Goal: Task Accomplishment & Management: Complete application form

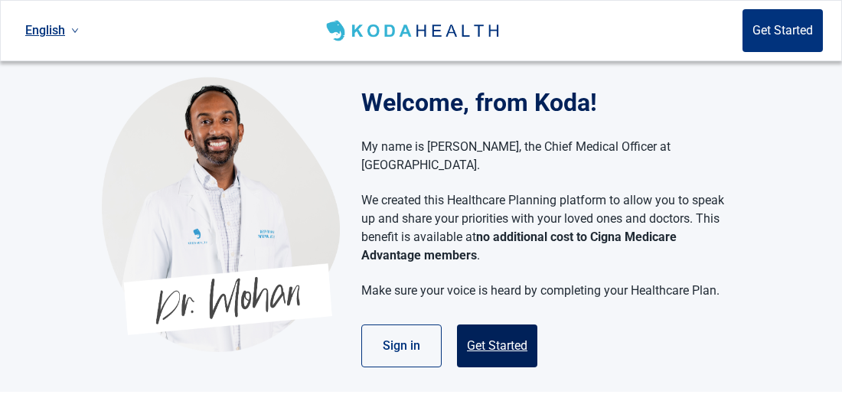
click at [499, 331] on button "Get Started" at bounding box center [497, 345] width 80 height 43
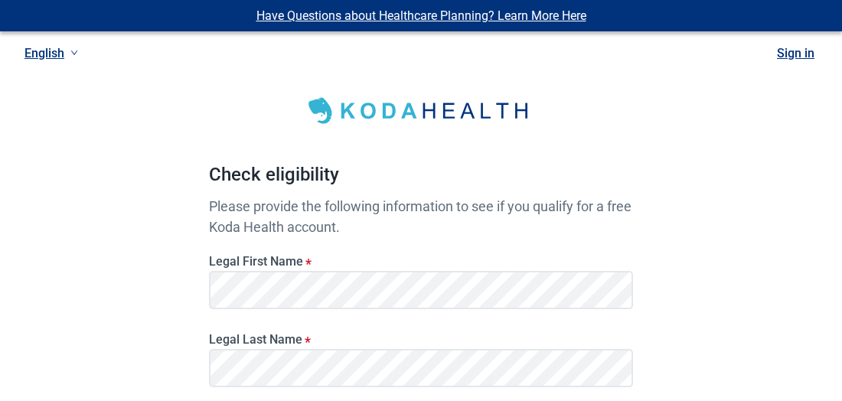
click at [759, 275] on div "Have Questions about Healthcare Planning? Learn More Here English Sign in Check…" at bounding box center [421, 386] width 842 height 773
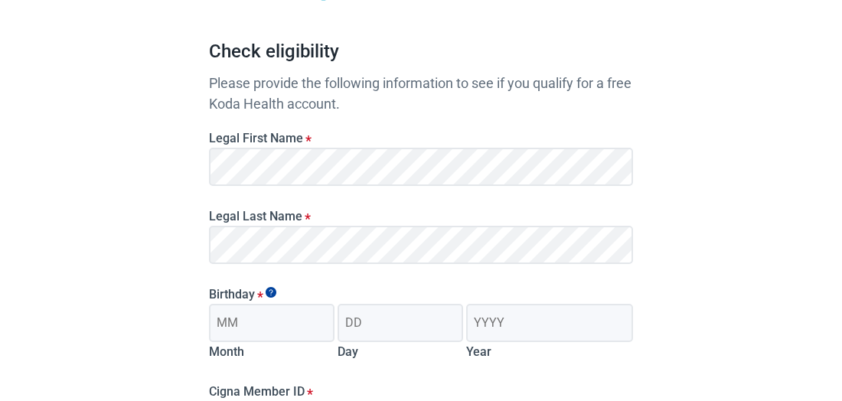
scroll to position [214, 0]
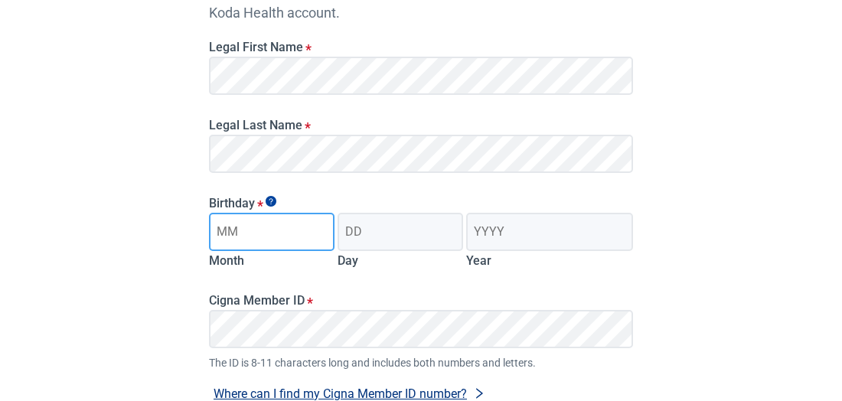
click at [290, 220] on input "Month" at bounding box center [271, 232] width 125 height 38
type input "11"
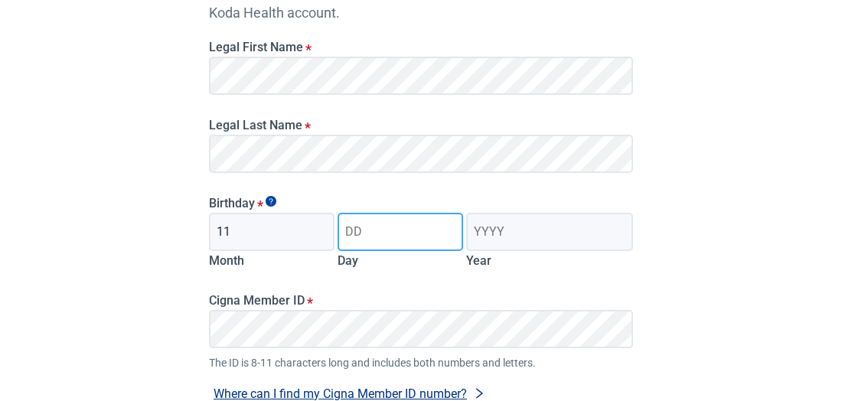
click at [389, 221] on input "Day" at bounding box center [399, 232] width 125 height 38
type input "15"
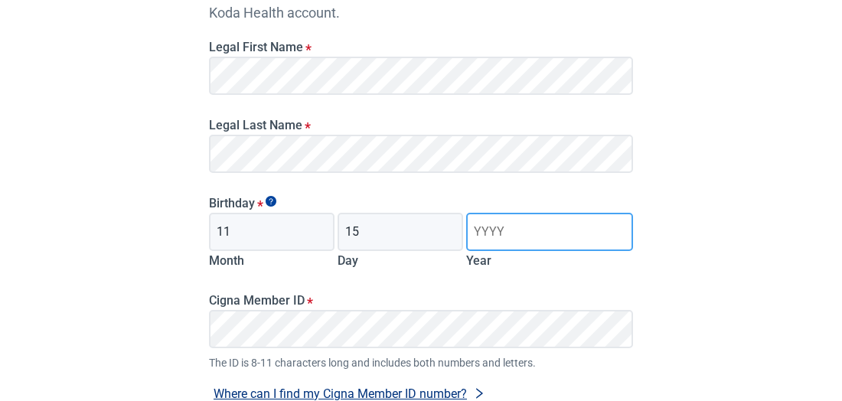
click at [506, 223] on input "Year" at bounding box center [549, 232] width 167 height 38
type input "1961"
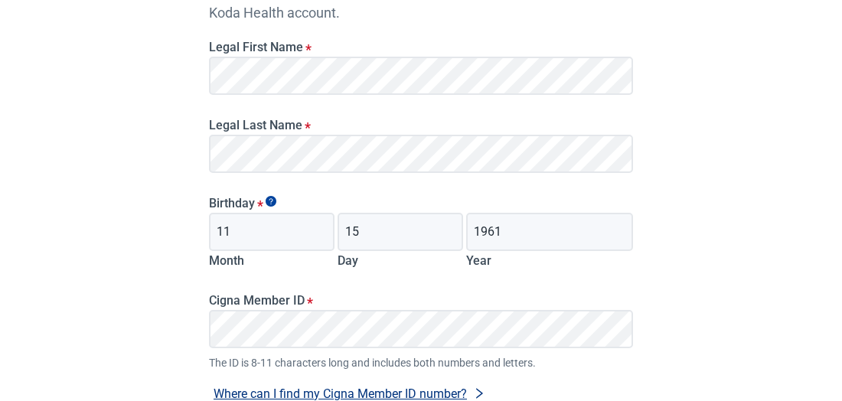
click at [775, 346] on div "Have Questions about Healthcare Planning? Learn More Here English Sign in Check…" at bounding box center [421, 172] width 842 height 773
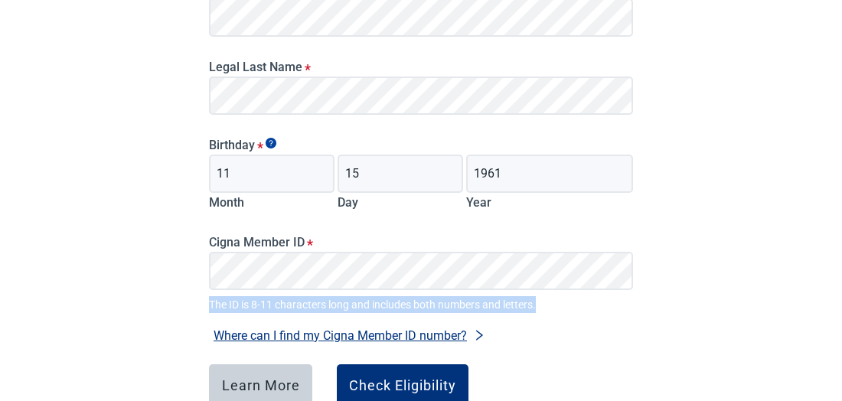
scroll to position [275, 0]
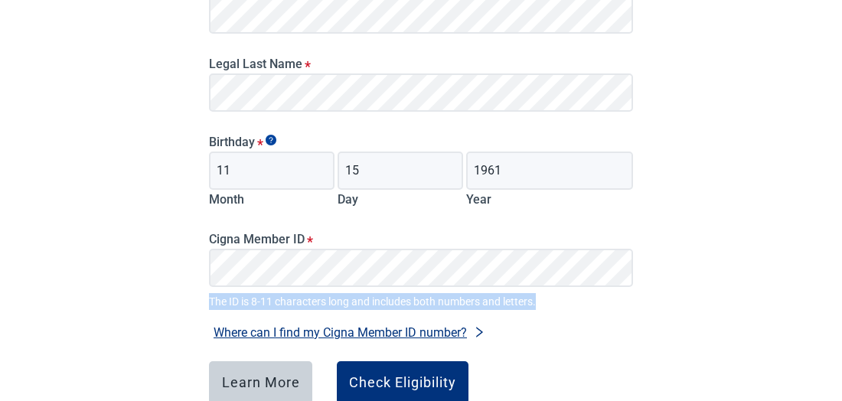
click at [477, 326] on icon "right" at bounding box center [479, 332] width 12 height 12
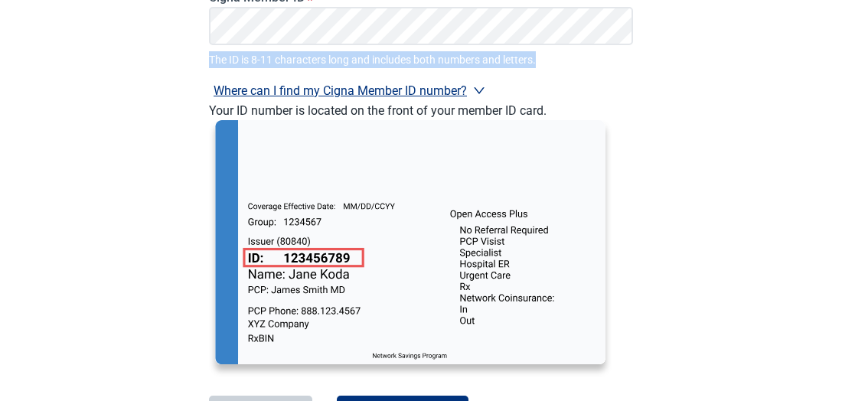
scroll to position [520, 0]
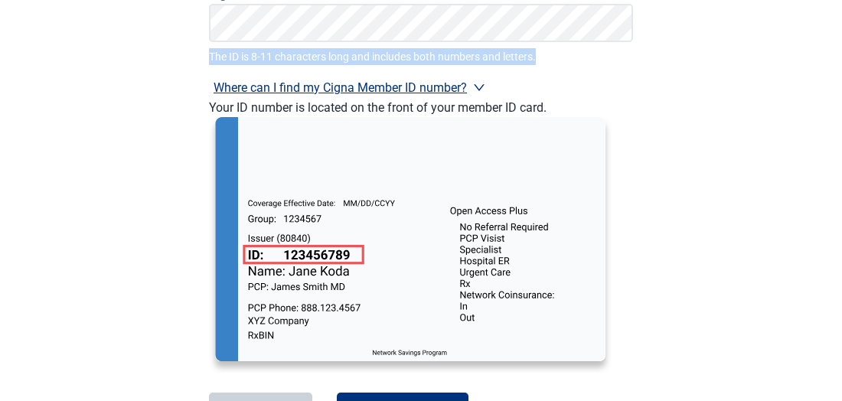
click at [478, 84] on icon "right" at bounding box center [479, 87] width 11 height 7
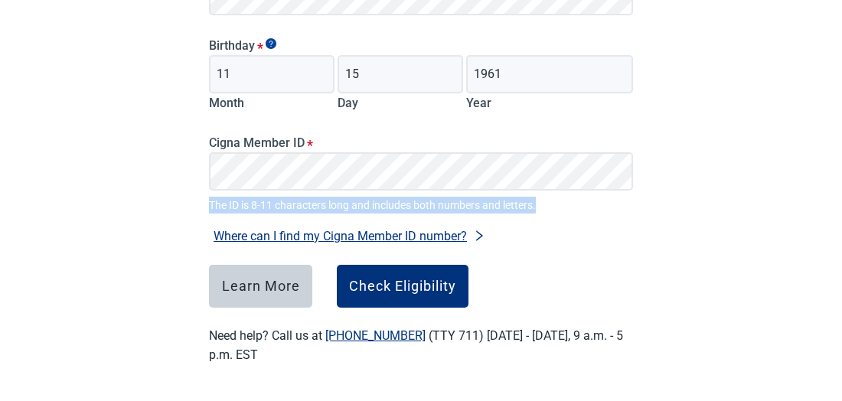
scroll to position [369, 0]
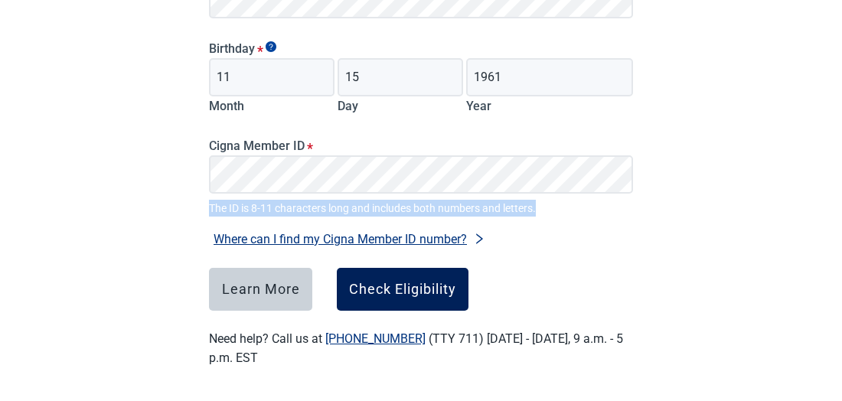
click at [406, 282] on div "Check Eligibility" at bounding box center [402, 289] width 107 height 15
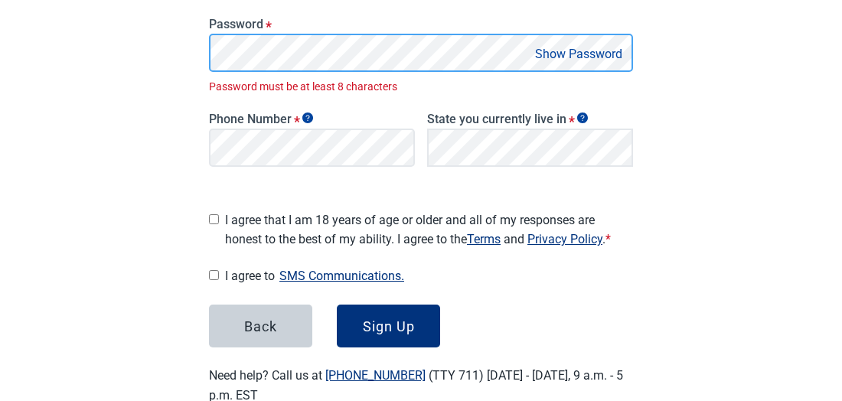
scroll to position [379, 0]
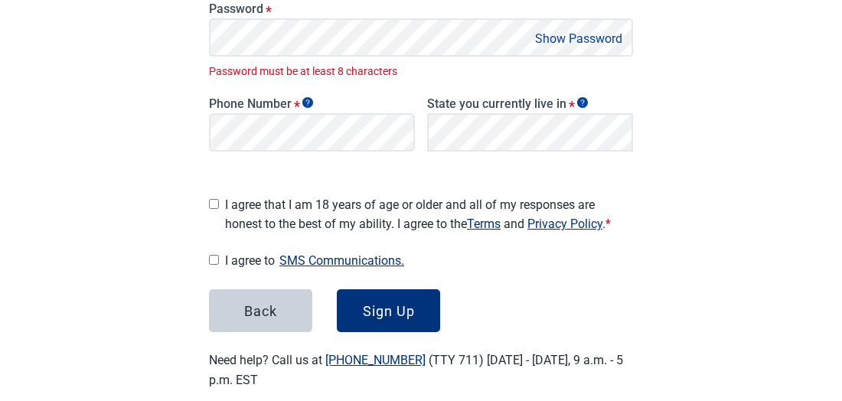
click at [578, 36] on button "Show Password" at bounding box center [578, 38] width 96 height 21
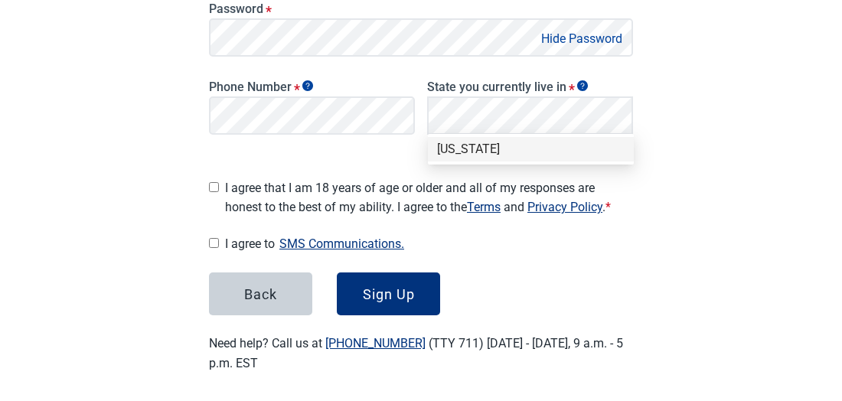
click at [215, 182] on input "I agree that I am 18 years of age or older and all of my responses are honest t…" at bounding box center [214, 187] width 10 height 10
checkbox input "true"
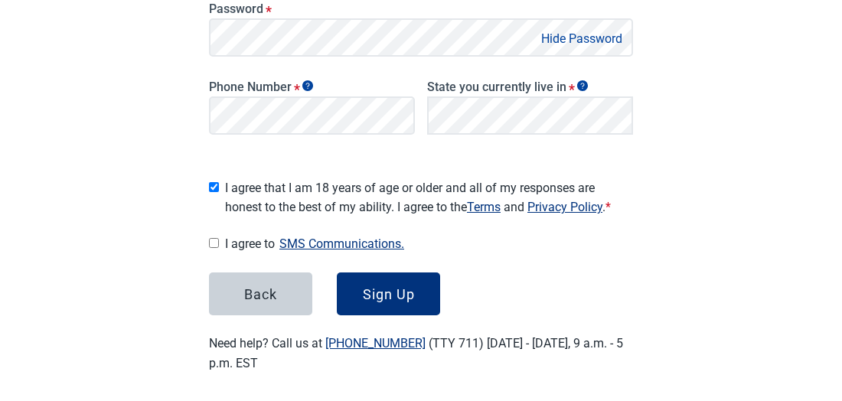
click at [216, 238] on input "I agree to SMS Communications." at bounding box center [214, 243] width 10 height 10
checkbox input "true"
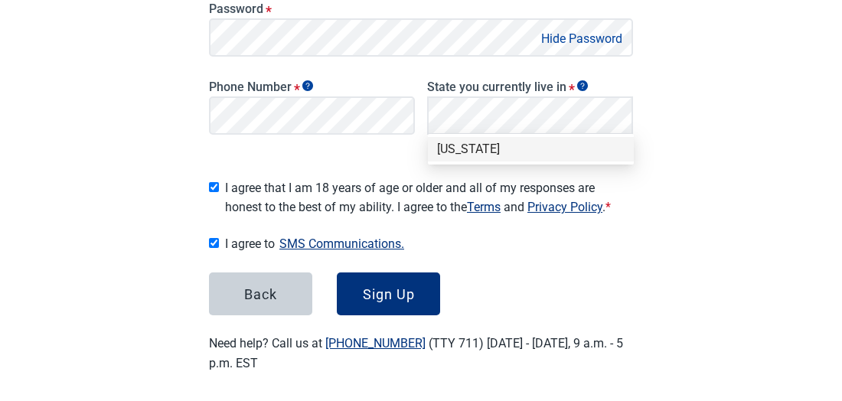
click at [466, 154] on div "[US_STATE]" at bounding box center [530, 149] width 187 height 17
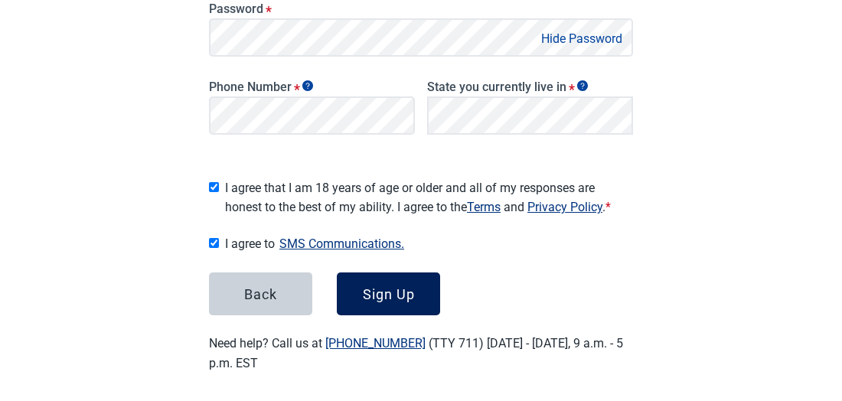
click at [399, 286] on div "Sign Up" at bounding box center [389, 293] width 52 height 15
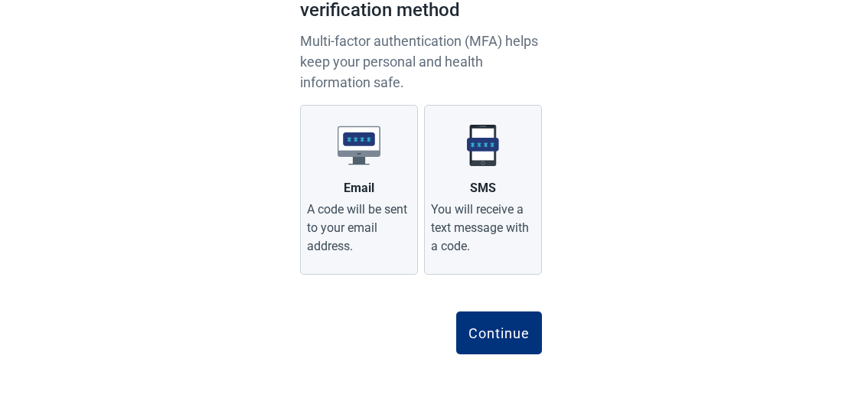
scroll to position [153, 0]
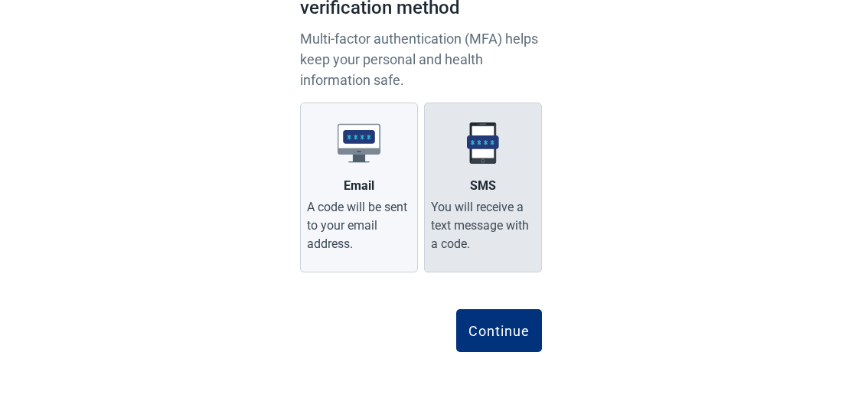
click at [476, 236] on div "You will receive a text message with a code." at bounding box center [483, 225] width 104 height 55
click at [0, 0] on input "SMS You will receive a text message with a code." at bounding box center [0, 0] width 0 height 0
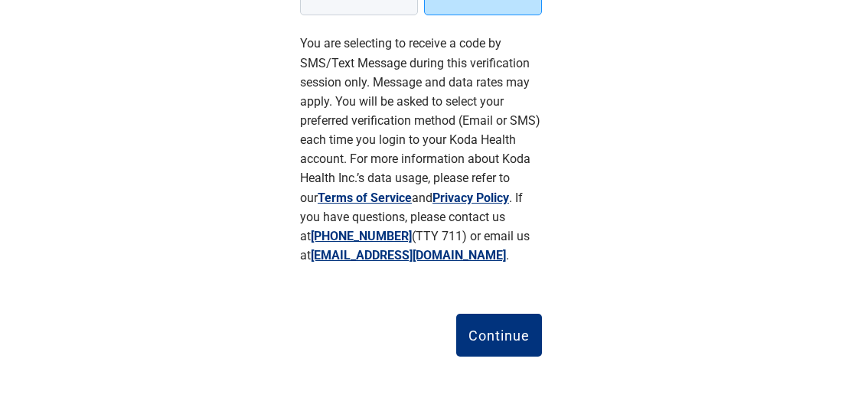
scroll to position [414, 0]
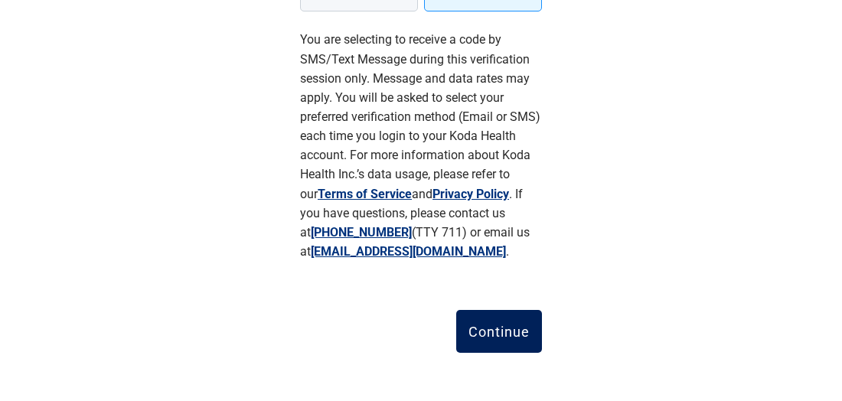
click at [498, 325] on div "Continue" at bounding box center [498, 331] width 61 height 15
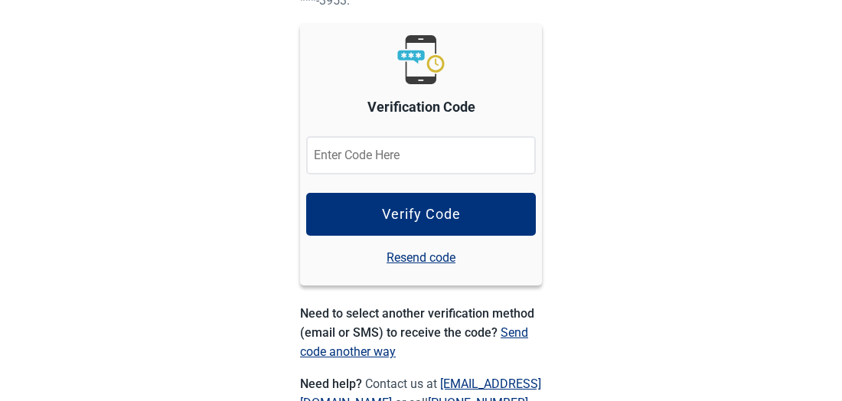
scroll to position [206, 0]
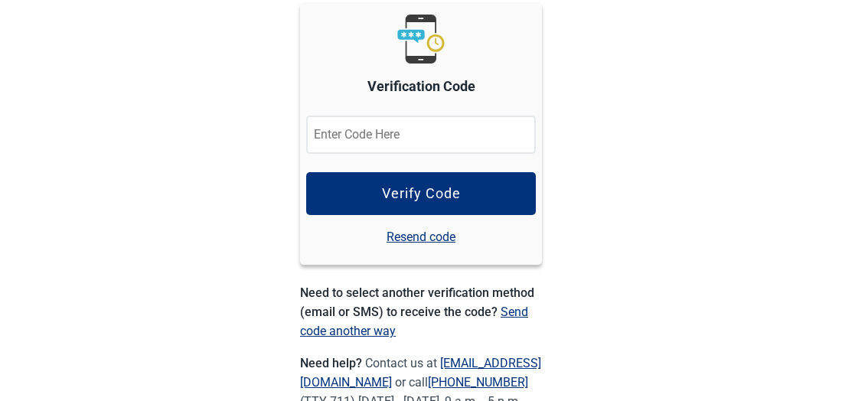
click at [335, 129] on input "Verification Code" at bounding box center [421, 135] width 230 height 38
click at [426, 233] on link "Resend code" at bounding box center [420, 236] width 69 height 19
click at [426, 233] on div "Verification Code Verify Code Resend code" at bounding box center [421, 133] width 242 height 262
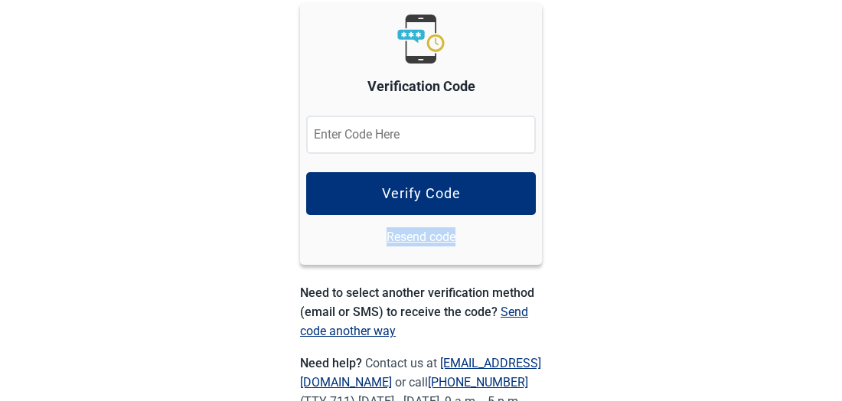
click at [512, 310] on link "Send code another way" at bounding box center [414, 322] width 228 height 34
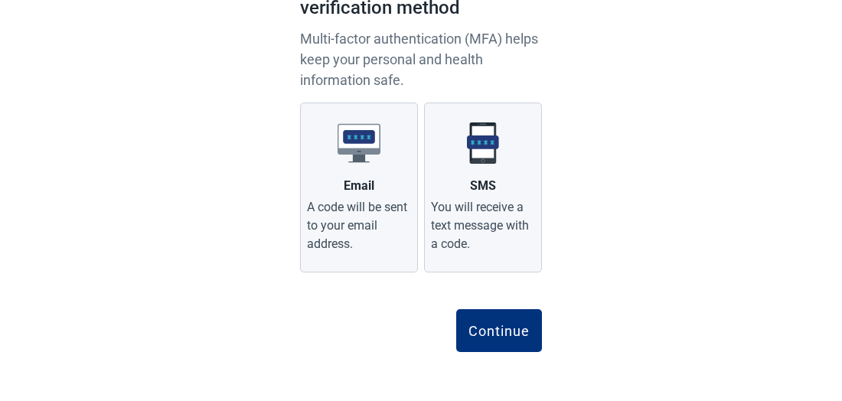
scroll to position [153, 0]
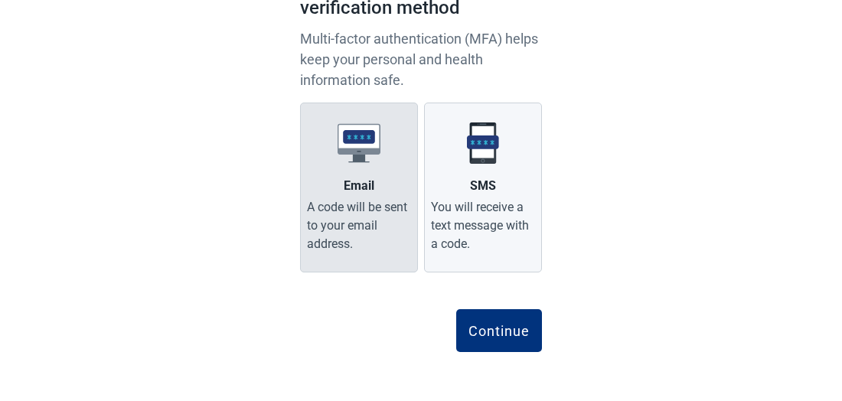
click at [373, 229] on div "A code will be sent to your email address." at bounding box center [359, 225] width 104 height 55
click at [0, 0] on input "Email A code will be sent to your email address." at bounding box center [0, 0] width 0 height 0
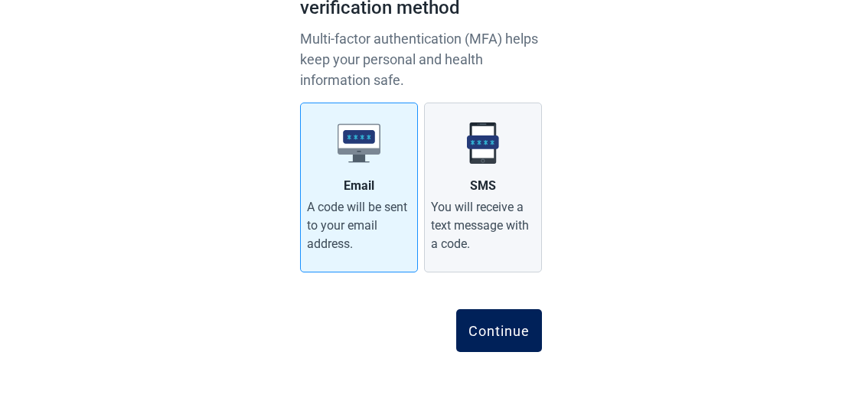
click at [498, 334] on div "Continue" at bounding box center [498, 330] width 61 height 15
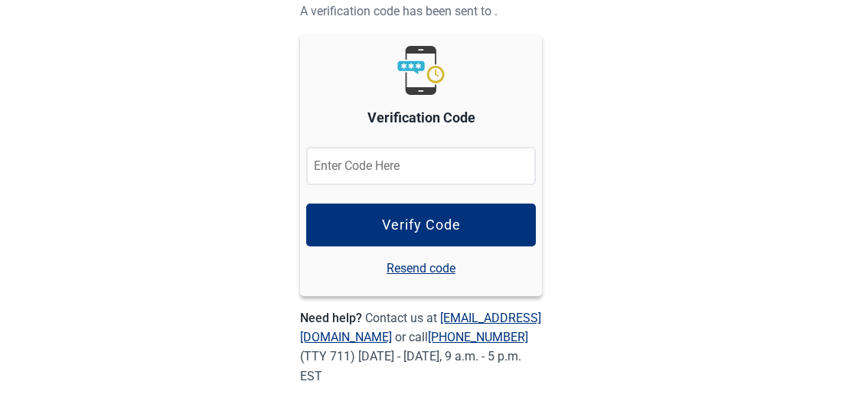
click at [448, 165] on input "Verification Code" at bounding box center [421, 166] width 230 height 38
